Goal: Task Accomplishment & Management: Manage account settings

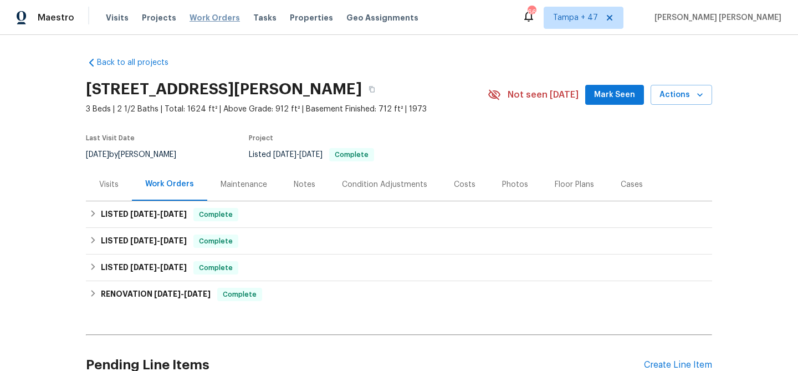
click at [214, 19] on span "Work Orders" at bounding box center [214, 17] width 50 height 11
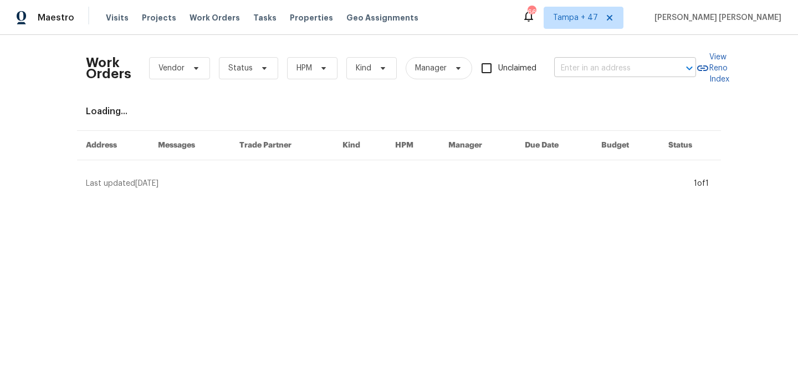
click at [609, 75] on input "text" at bounding box center [609, 68] width 111 height 17
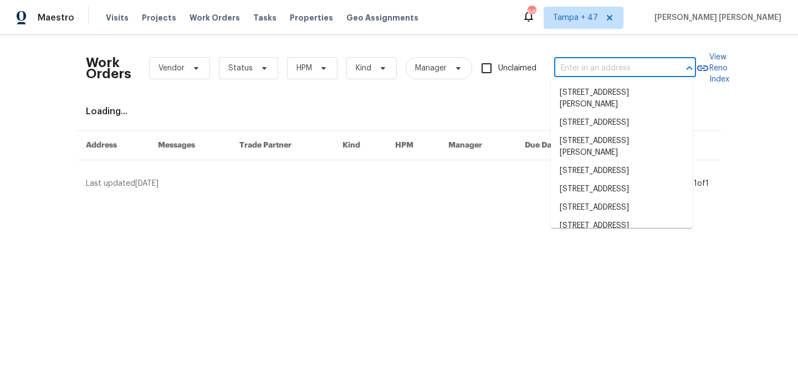
paste input "[STREET_ADDRESS]"
type input "[STREET_ADDRESS]"
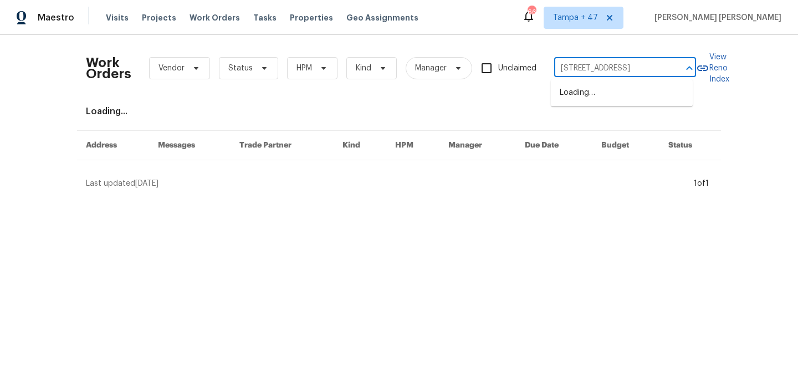
scroll to position [0, 85]
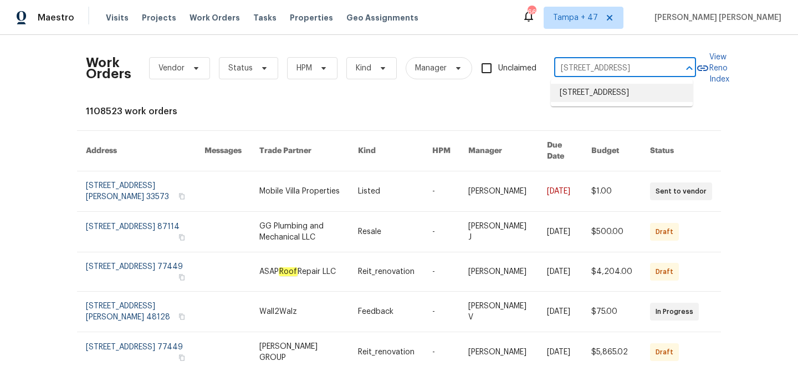
click at [602, 102] on li "[STREET_ADDRESS]" at bounding box center [622, 93] width 142 height 18
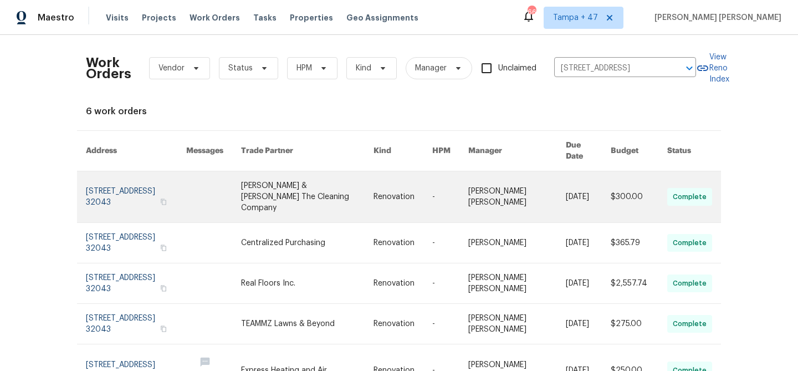
click at [537, 186] on link at bounding box center [516, 196] width 97 height 51
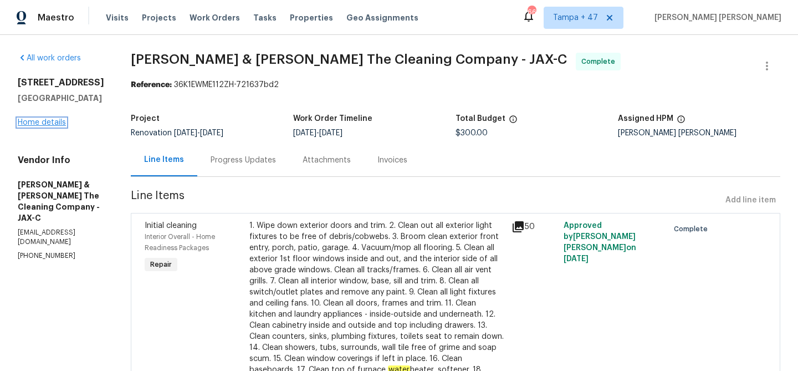
click at [36, 120] on link "Home details" at bounding box center [42, 123] width 48 height 8
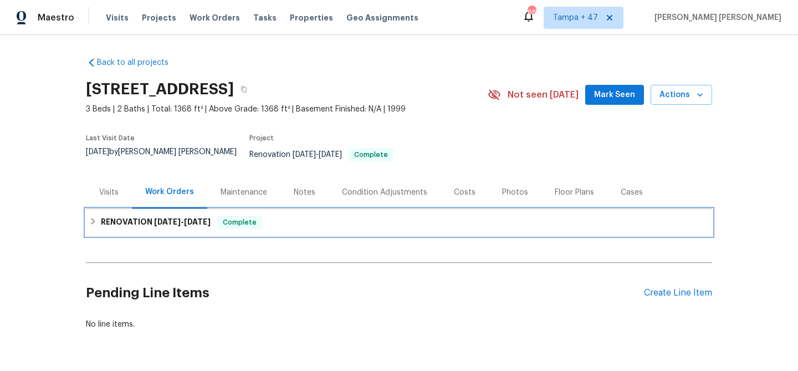
click at [218, 217] on span "Complete" at bounding box center [239, 222] width 43 height 11
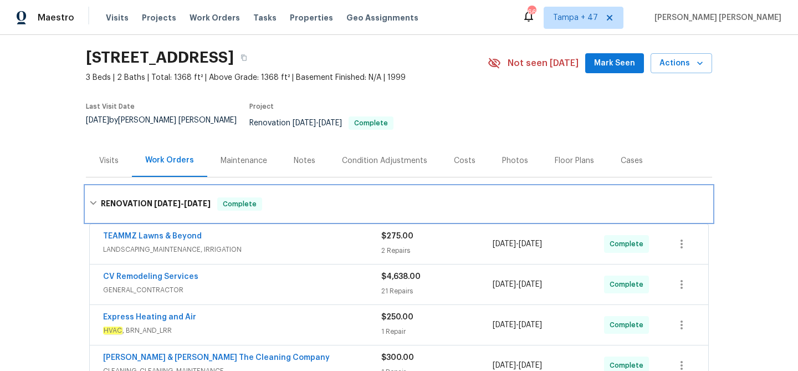
scroll to position [196, 0]
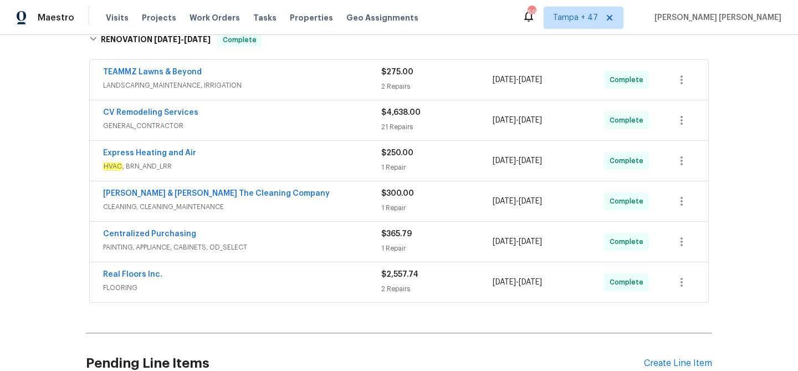
click at [350, 273] on div "Real Floors Inc." at bounding box center [242, 275] width 278 height 13
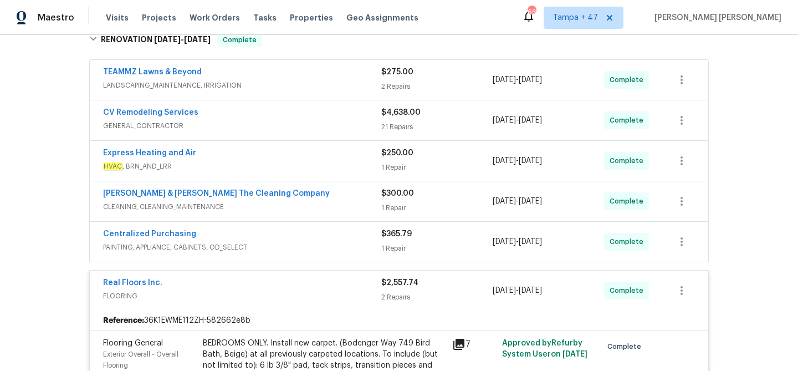
click at [352, 228] on div "Centralized Purchasing" at bounding box center [242, 234] width 278 height 13
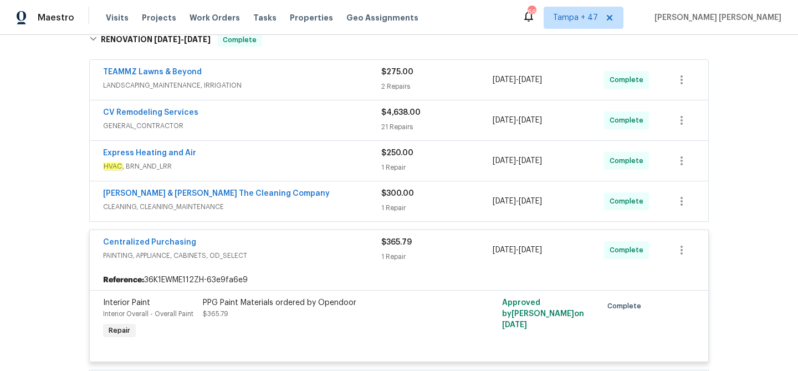
click at [358, 201] on span "CLEANING, CLEANING_MAINTENANCE" at bounding box center [242, 206] width 278 height 11
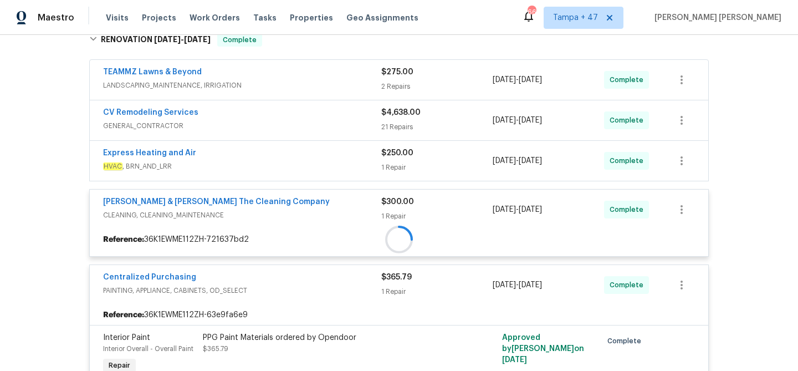
scroll to position [109, 0]
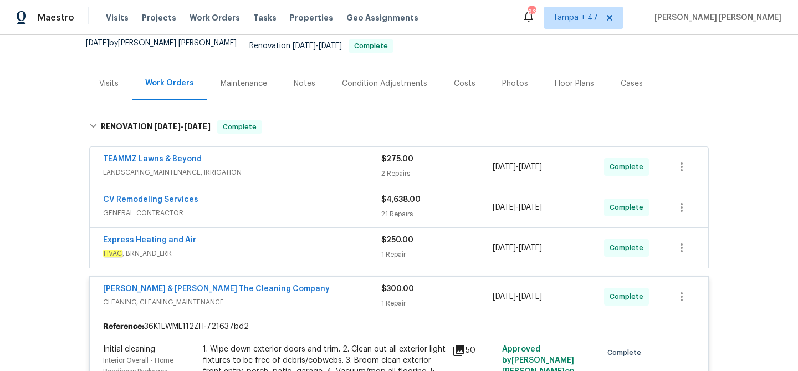
click at [358, 234] on div "Express Heating and Air" at bounding box center [242, 240] width 278 height 13
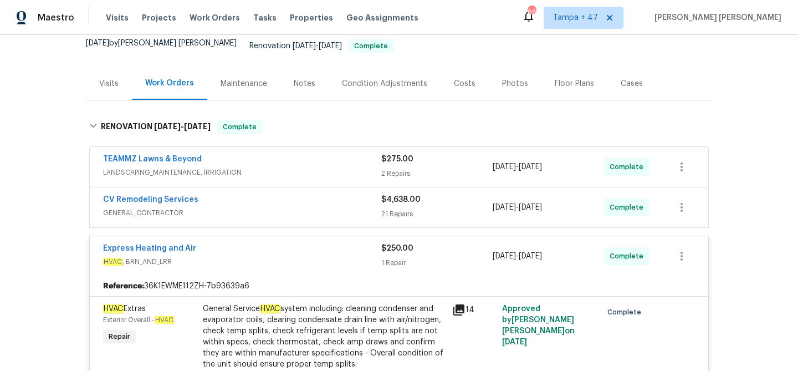
click at [361, 207] on span "GENERAL_CONTRACTOR" at bounding box center [242, 212] width 278 height 11
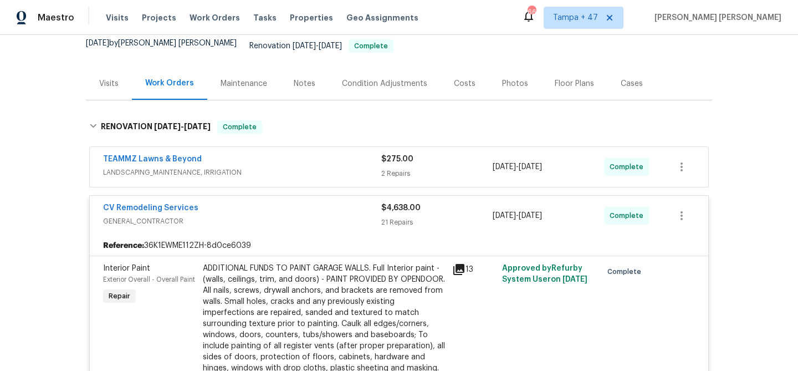
click at [349, 153] on div "TEAMMZ Lawns & Beyond" at bounding box center [242, 159] width 278 height 13
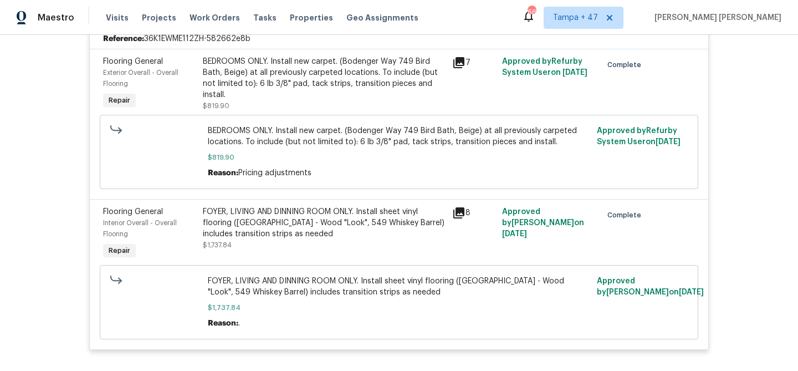
scroll to position [3180, 0]
